Goal: Complete application form

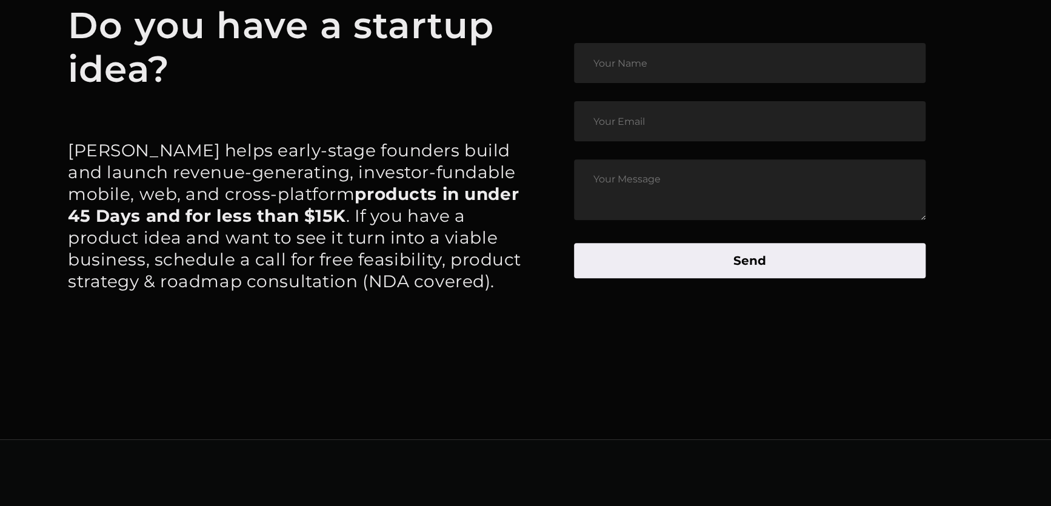
scroll to position [6058, 0]
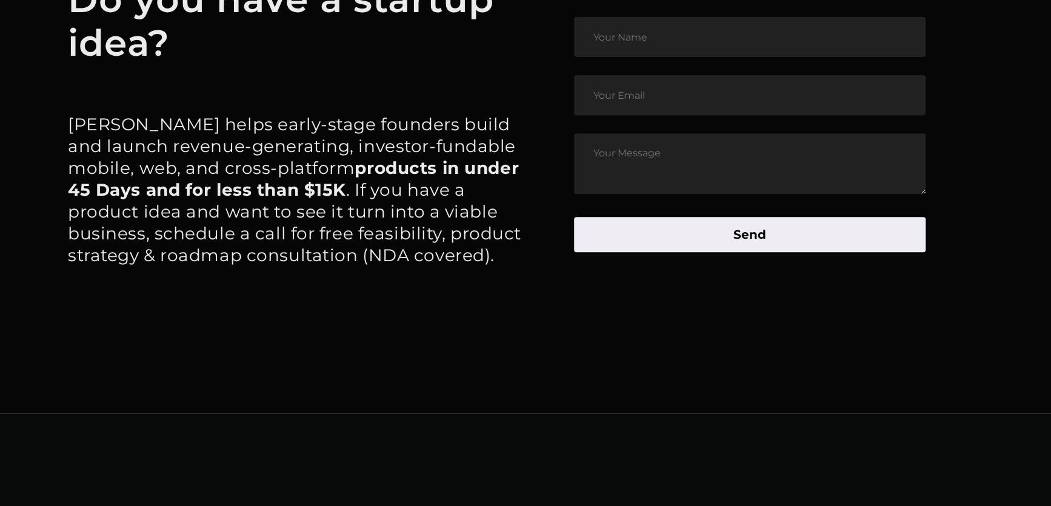
click at [681, 51] on input "text" at bounding box center [750, 37] width 352 height 40
type input "[PERSON_NAME]"
type input "[EMAIL_ADDRESS][DOMAIN_NAME]"
click at [651, 164] on textarea at bounding box center [750, 163] width 352 height 61
type textarea "test byldd"
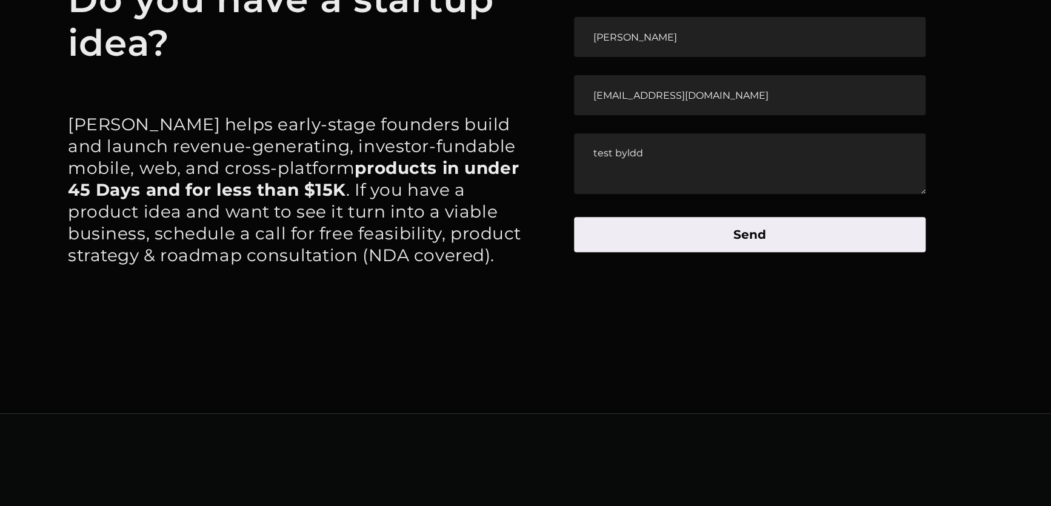
click at [738, 248] on button "Send" at bounding box center [750, 234] width 352 height 35
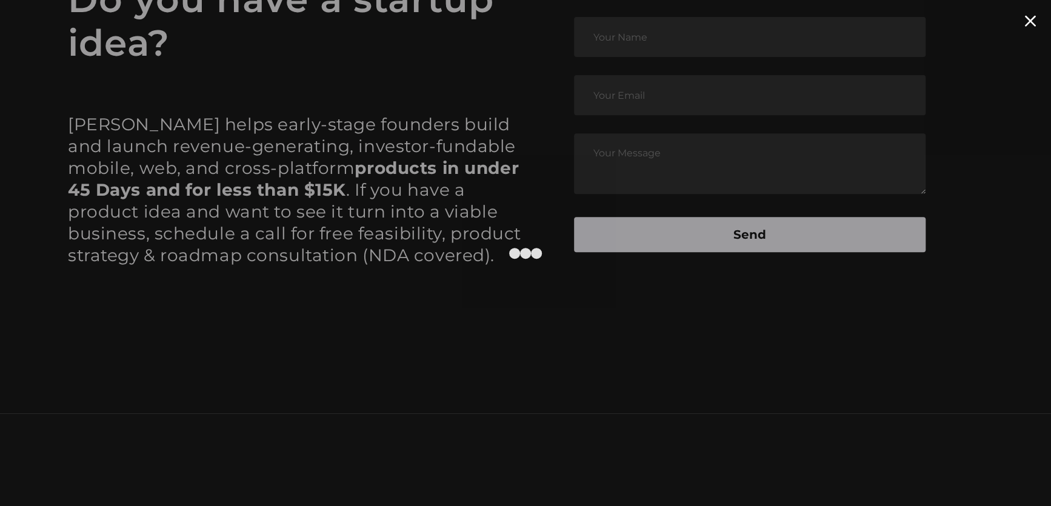
click at [1030, 21] on div at bounding box center [1030, 21] width 12 height 12
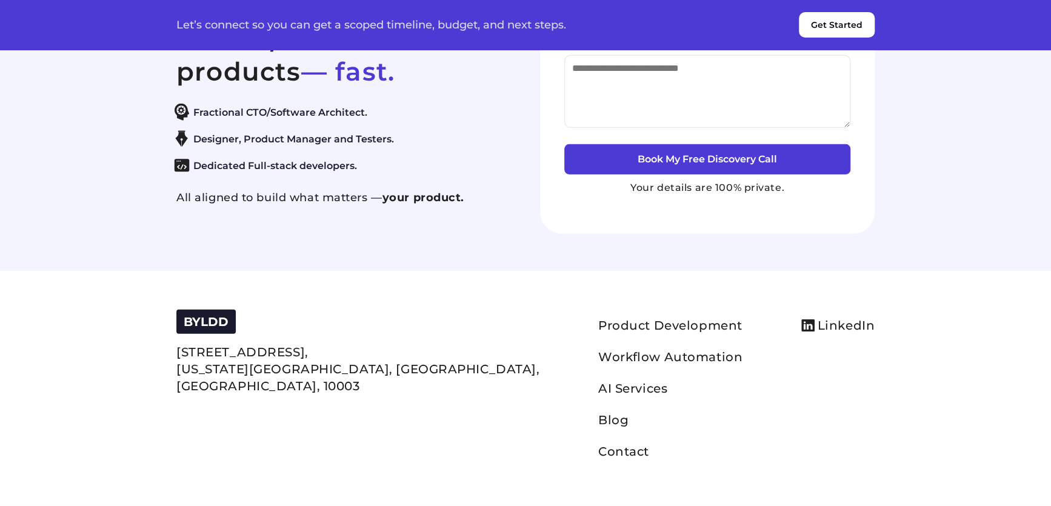
scroll to position [5157, 0]
type input "****"
click at [626, 43] on input "email" at bounding box center [707, 31] width 286 height 24
type input "**********"
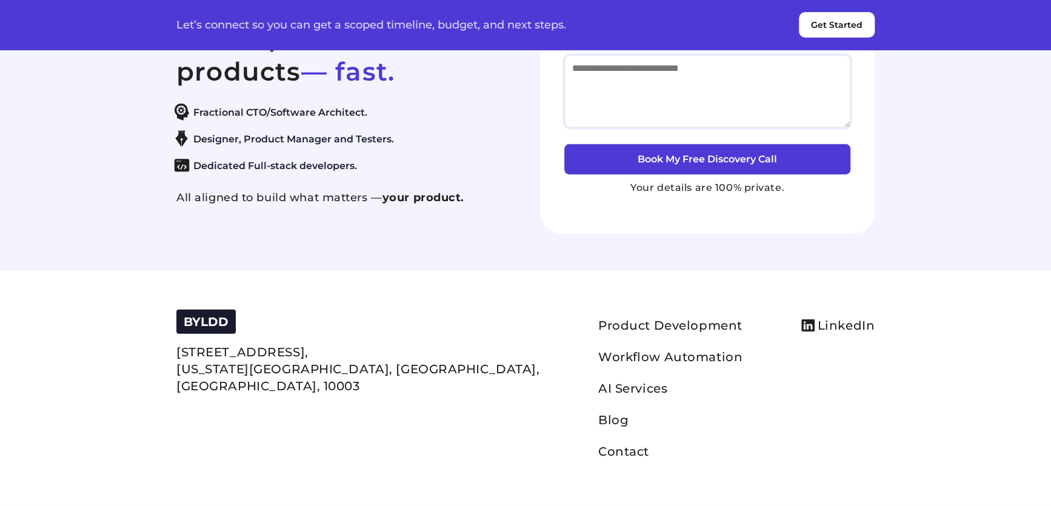
click at [612, 128] on textarea at bounding box center [707, 91] width 286 height 73
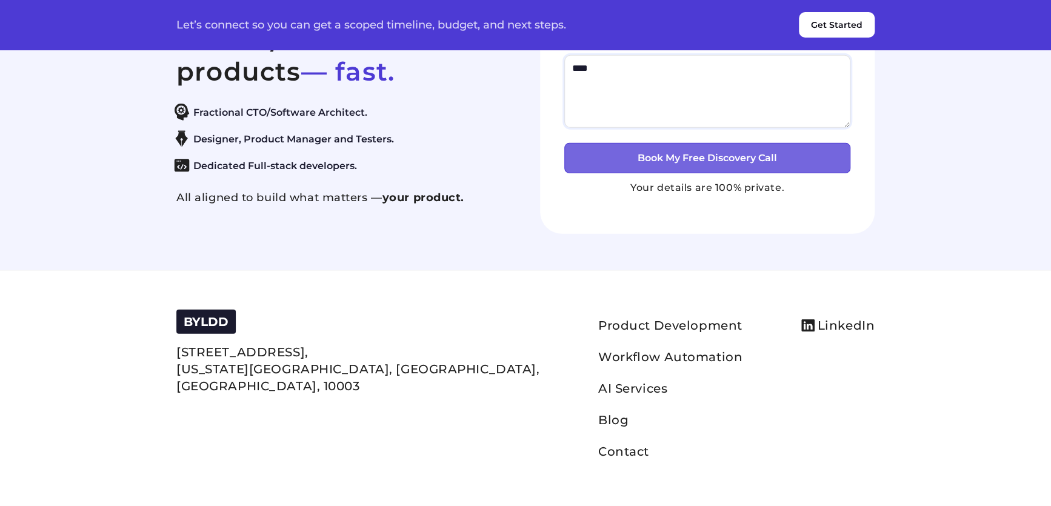
type textarea "****"
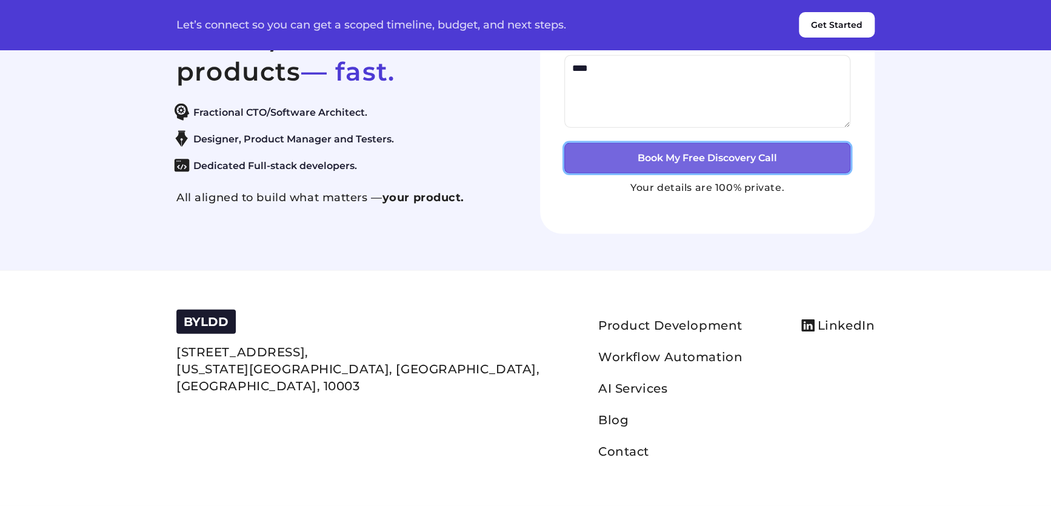
click at [694, 173] on button "Book My Free Discovery Call" at bounding box center [707, 158] width 286 height 30
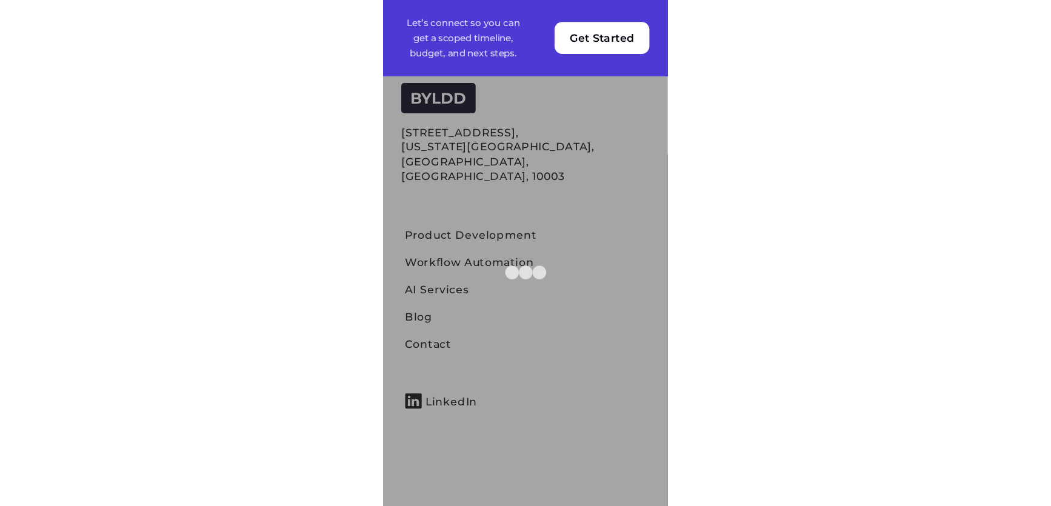
scroll to position [4937, 0]
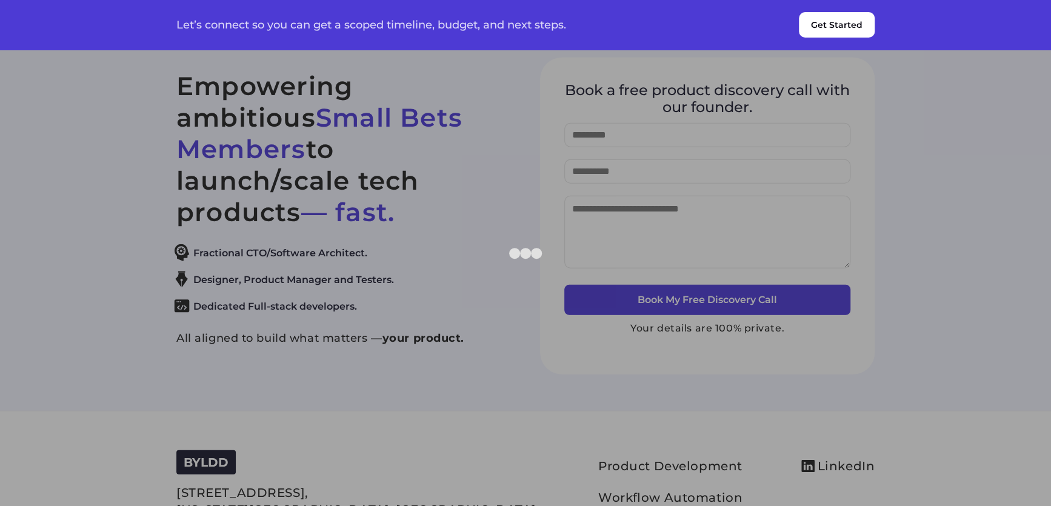
click at [1029, 27] on div at bounding box center [1030, 21] width 12 height 12
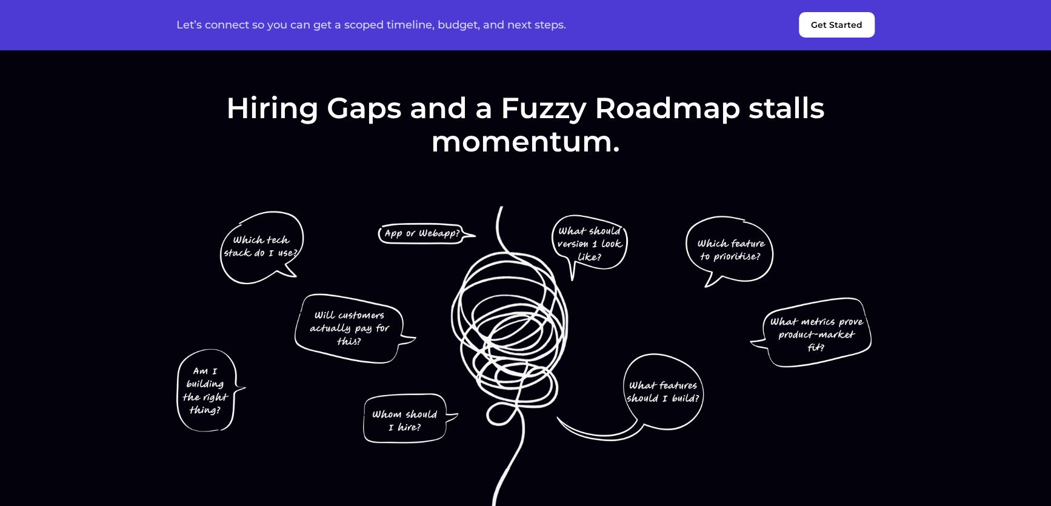
scroll to position [0, 0]
